Goal: Navigation & Orientation: Find specific page/section

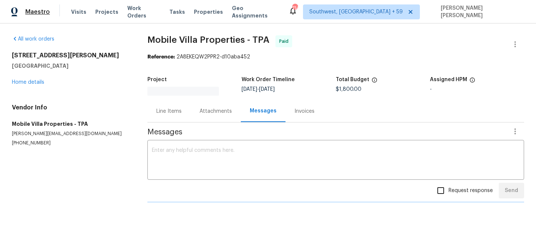
click at [44, 9] on span "Maestro" at bounding box center [37, 11] width 25 height 7
